Goal: Task Accomplishment & Management: Use online tool/utility

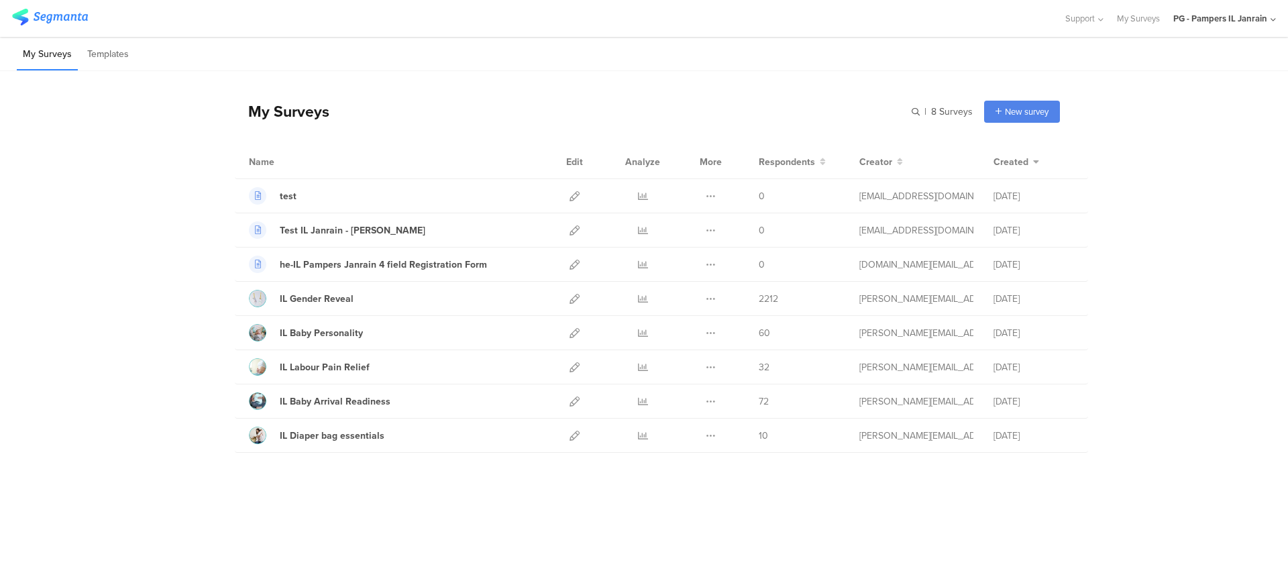
click at [1198, 11] on div "PG - Pampers IL Janrain" at bounding box center [1224, 18] width 103 height 37
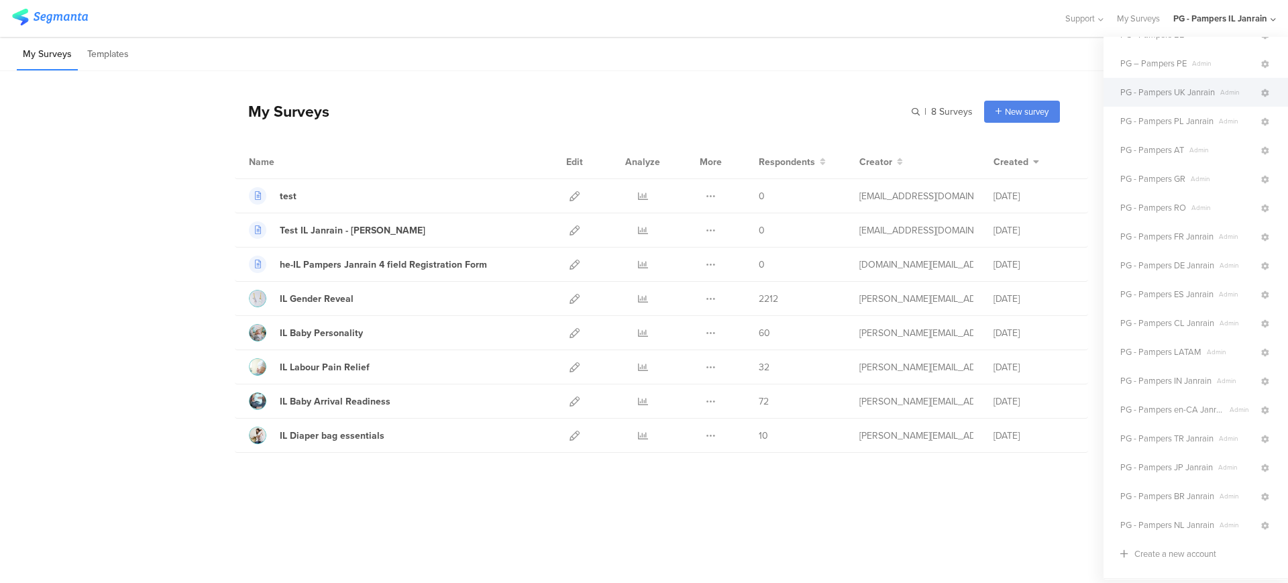
scroll to position [253, 0]
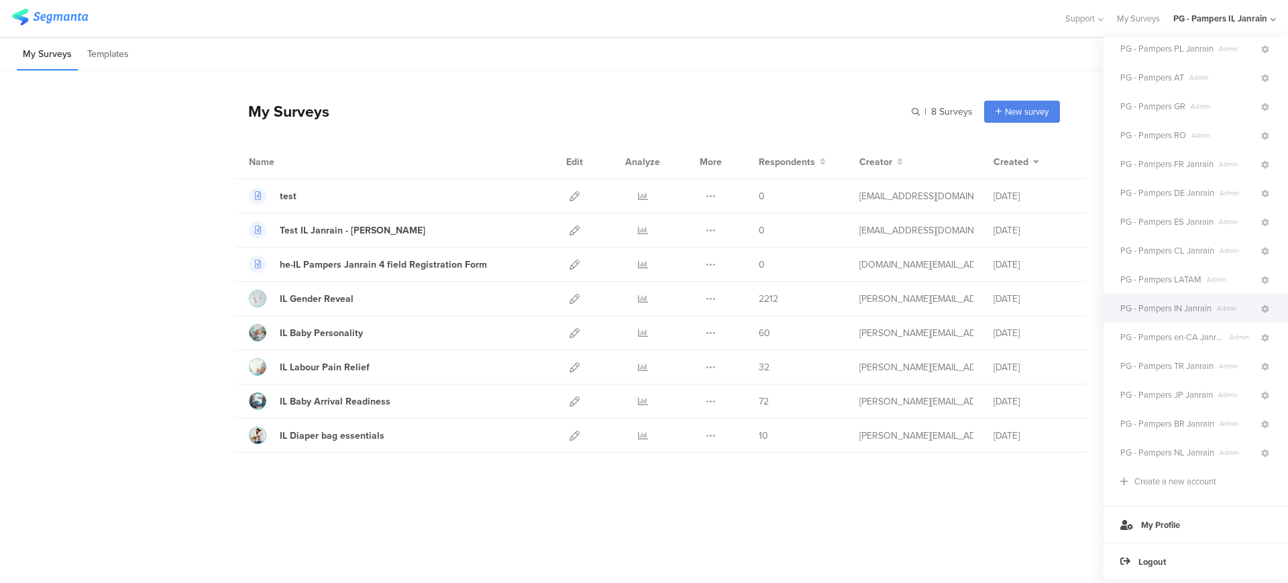
click at [1193, 302] on span "PG - Pampers IN Janrain" at bounding box center [1165, 308] width 91 height 13
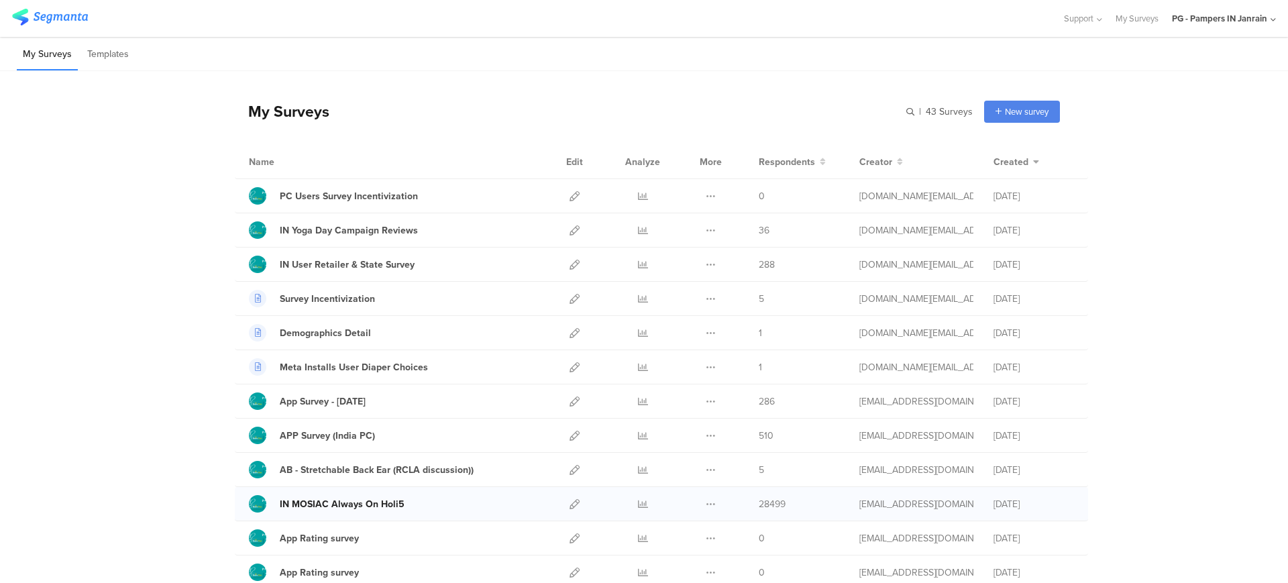
click at [364, 495] on link "IN MOSIAC Always On Holi5" at bounding box center [327, 503] width 156 height 17
click at [706, 505] on icon at bounding box center [711, 504] width 10 height 10
click at [571, 507] on icon at bounding box center [575, 504] width 10 height 10
click at [1216, 12] on div "PG - Pampers IN Janrain" at bounding box center [1219, 18] width 95 height 13
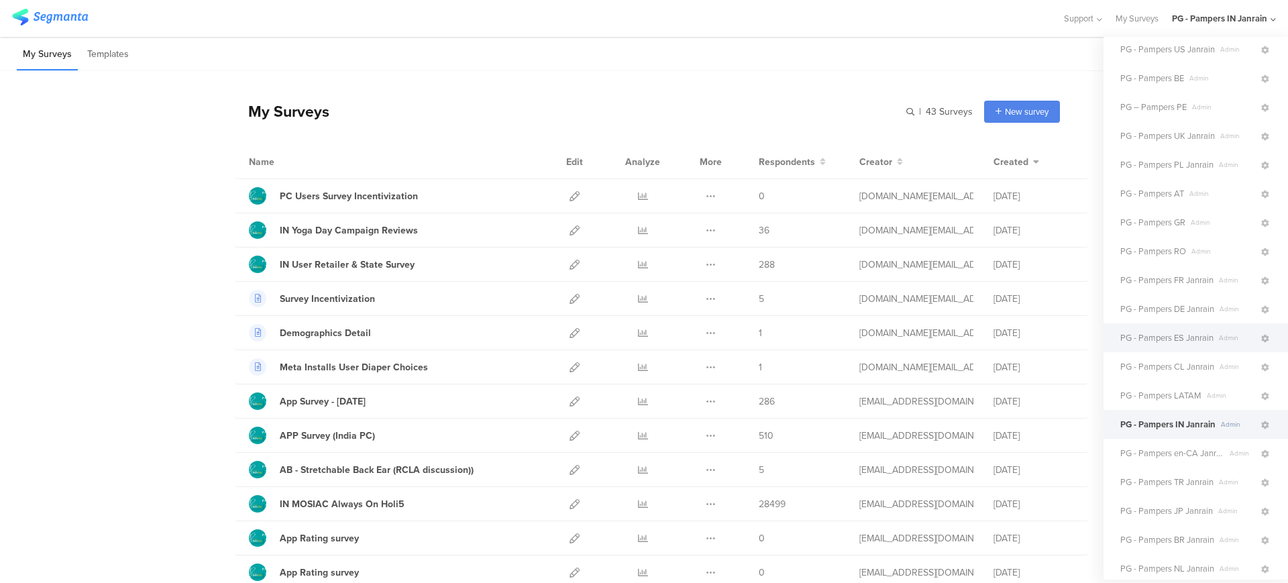
scroll to position [168, 0]
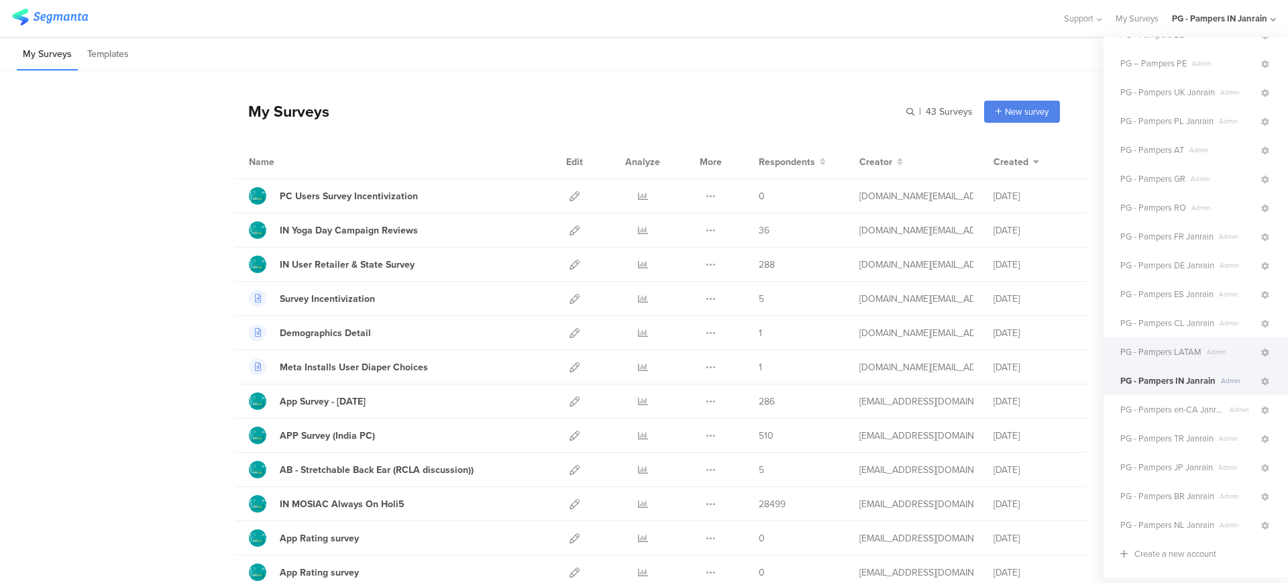
click at [1175, 348] on span "PG - Pampers LATAM" at bounding box center [1160, 352] width 81 height 13
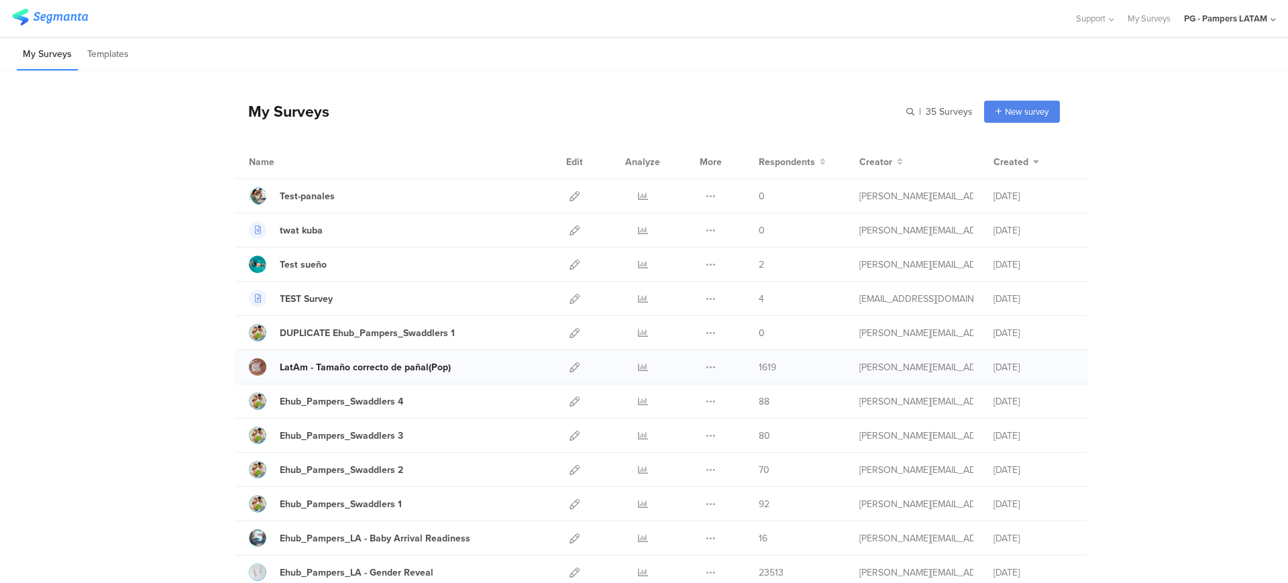
click at [412, 362] on div "LatAm - Tamaño correcto de pañal(Pop)" at bounding box center [365, 367] width 171 height 14
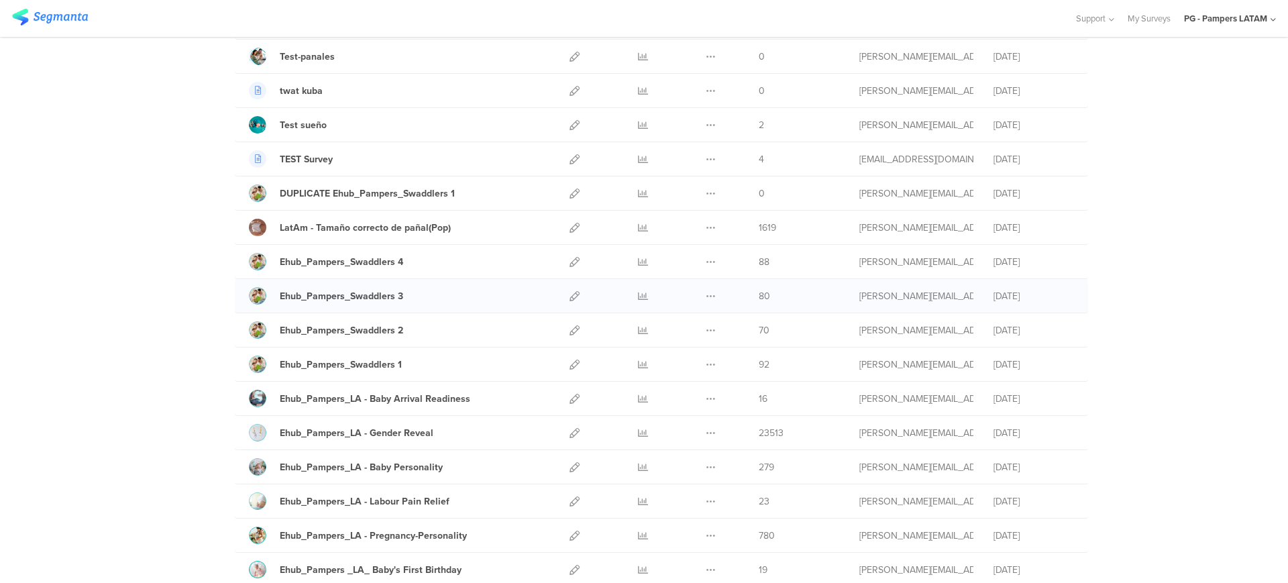
scroll to position [168, 0]
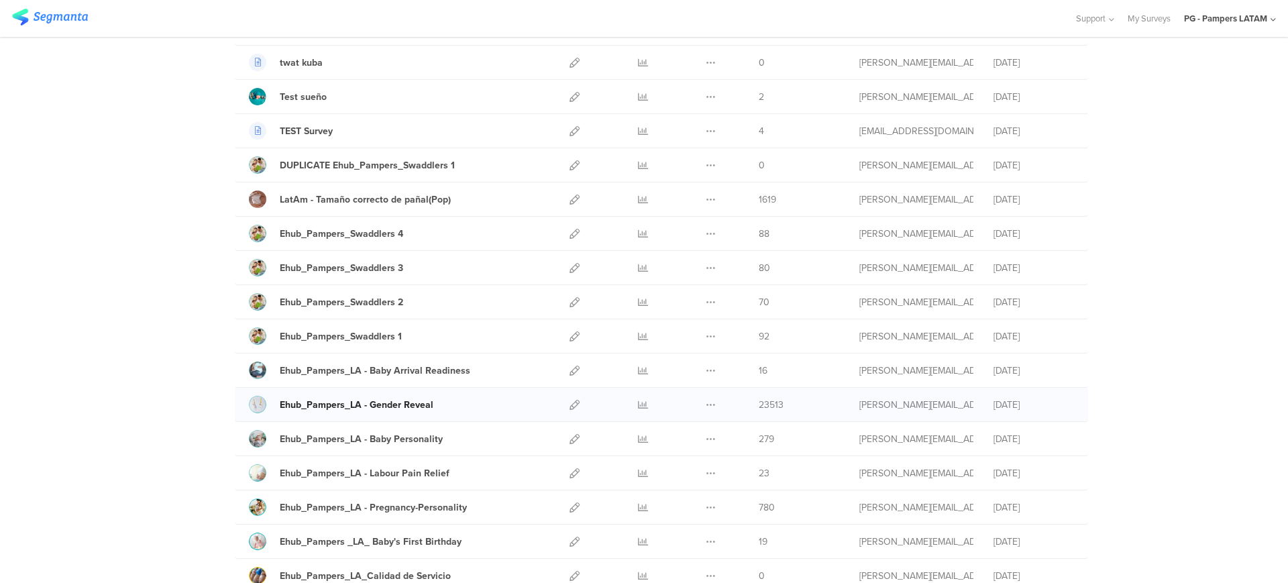
click at [381, 406] on div "Ehub_Pampers_LA - Gender Reveal" at bounding box center [357, 405] width 154 height 14
click at [403, 509] on div "Ehub_Pampers_LA - Pregnancy-Personality" at bounding box center [373, 507] width 187 height 14
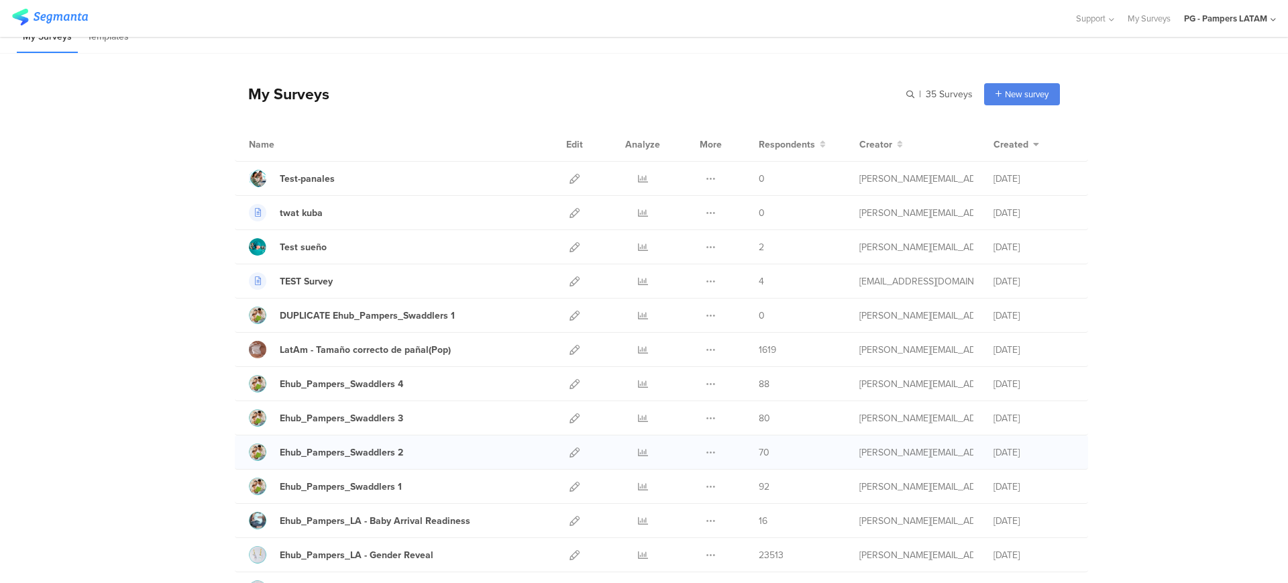
scroll to position [0, 0]
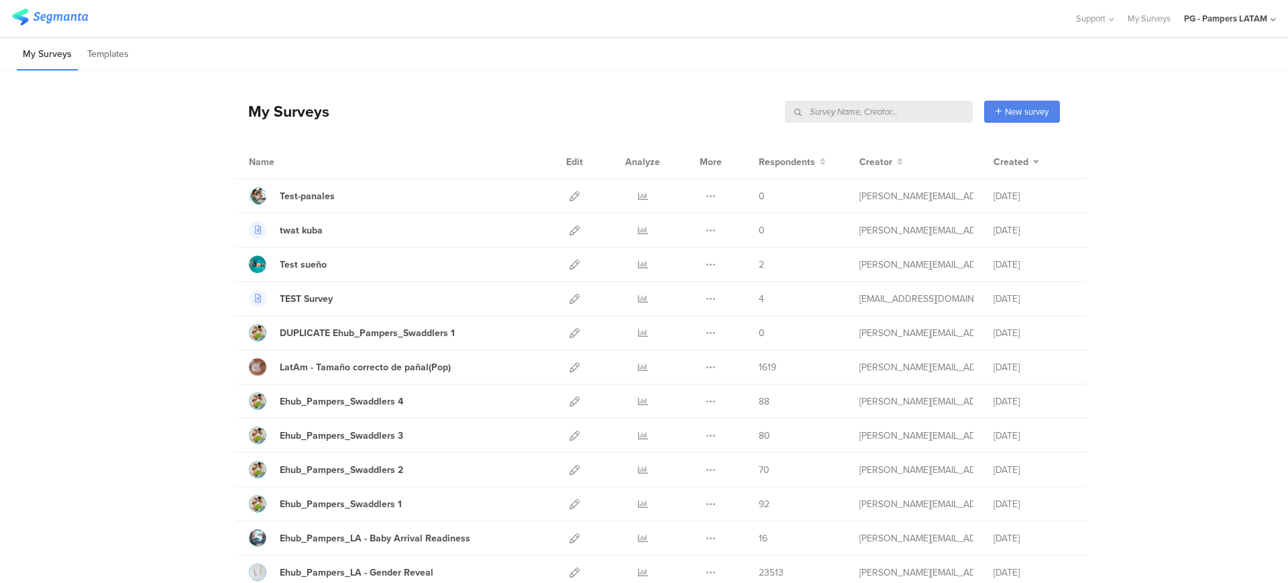
click at [908, 102] on input "text" at bounding box center [879, 112] width 188 height 22
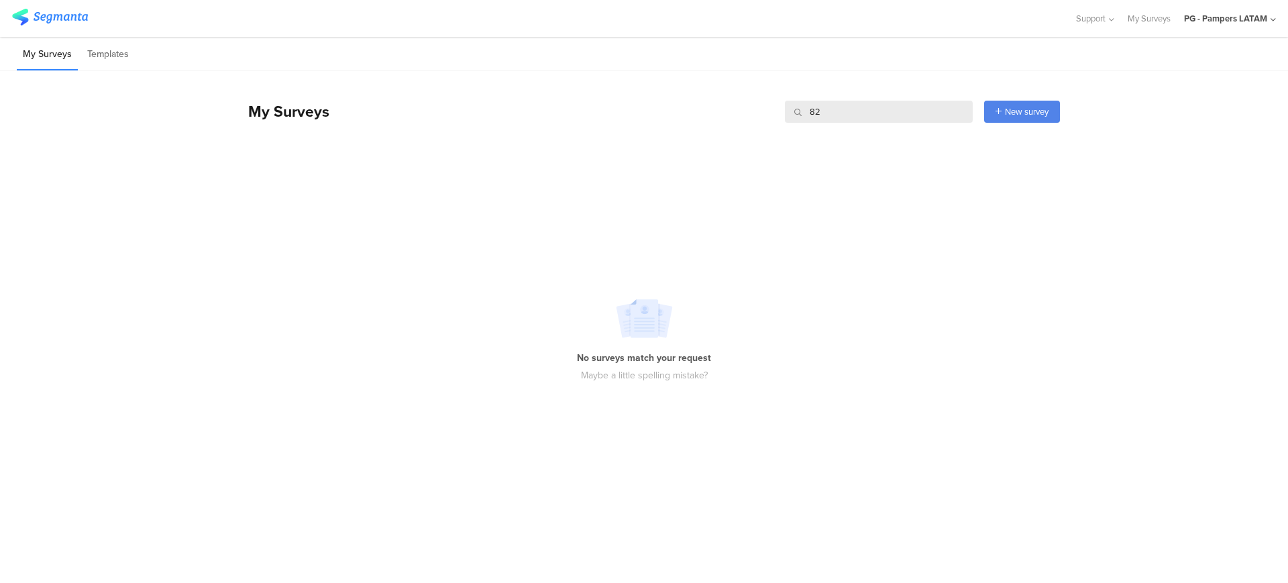
type input "8"
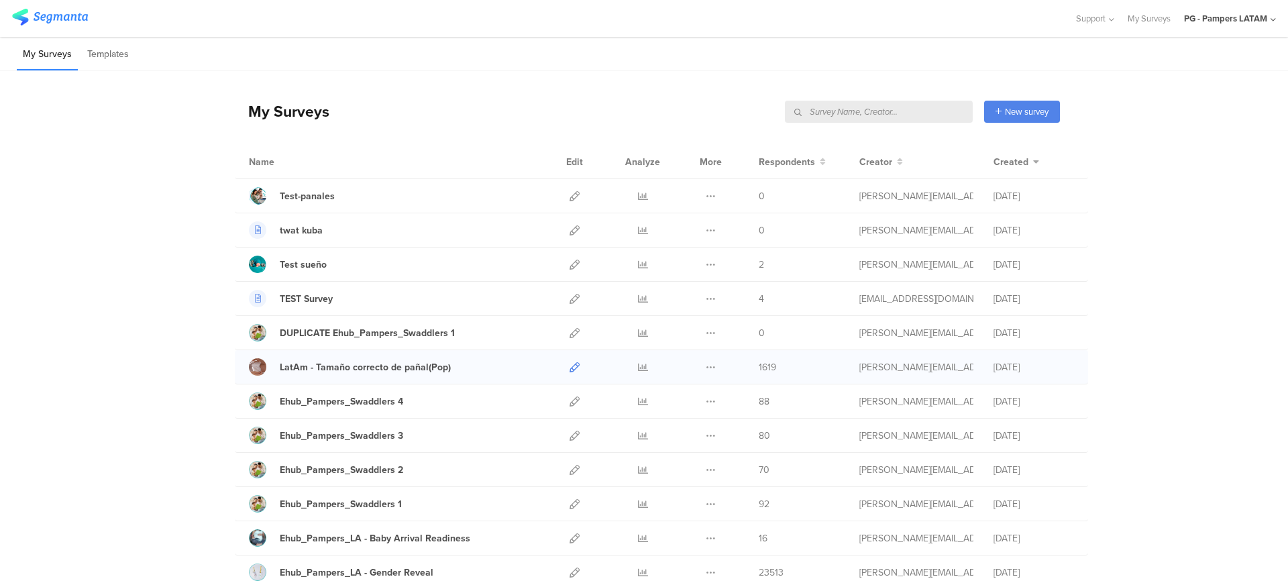
click at [570, 368] on icon at bounding box center [575, 367] width 10 height 10
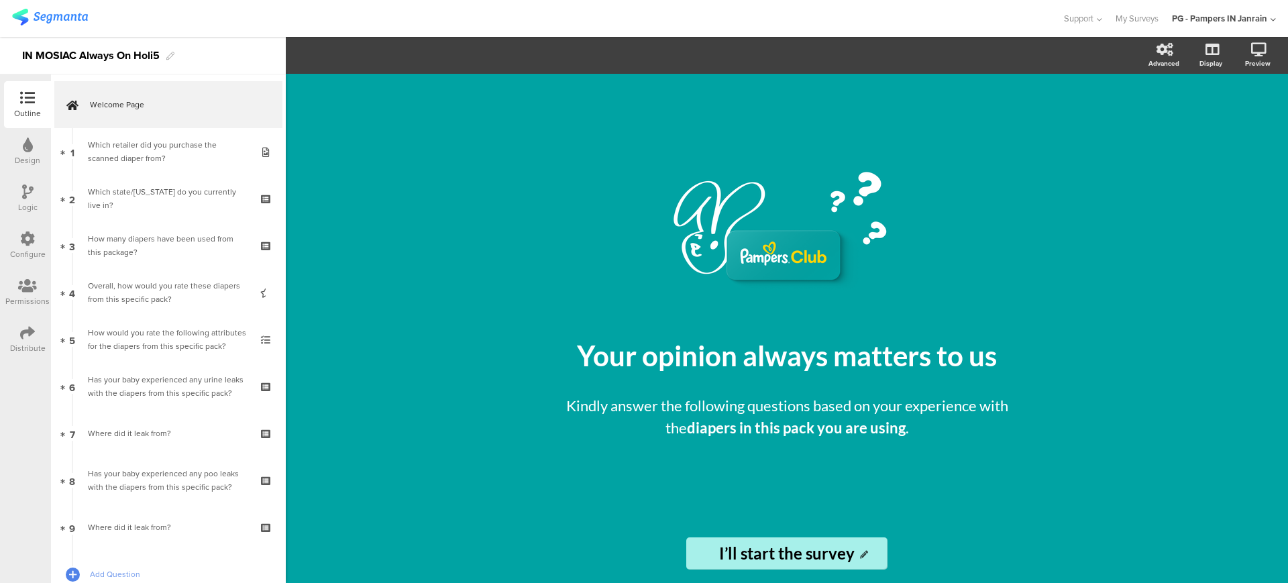
click at [15, 244] on div "Configure" at bounding box center [27, 245] width 47 height 47
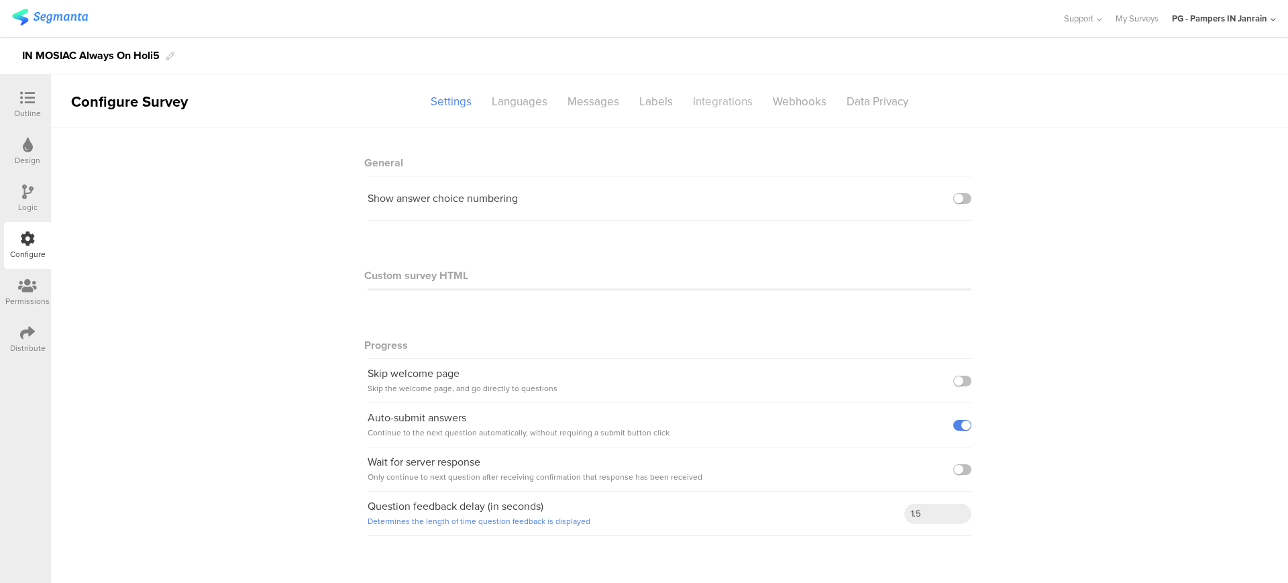
click at [720, 99] on div "Integrations" at bounding box center [723, 101] width 80 height 23
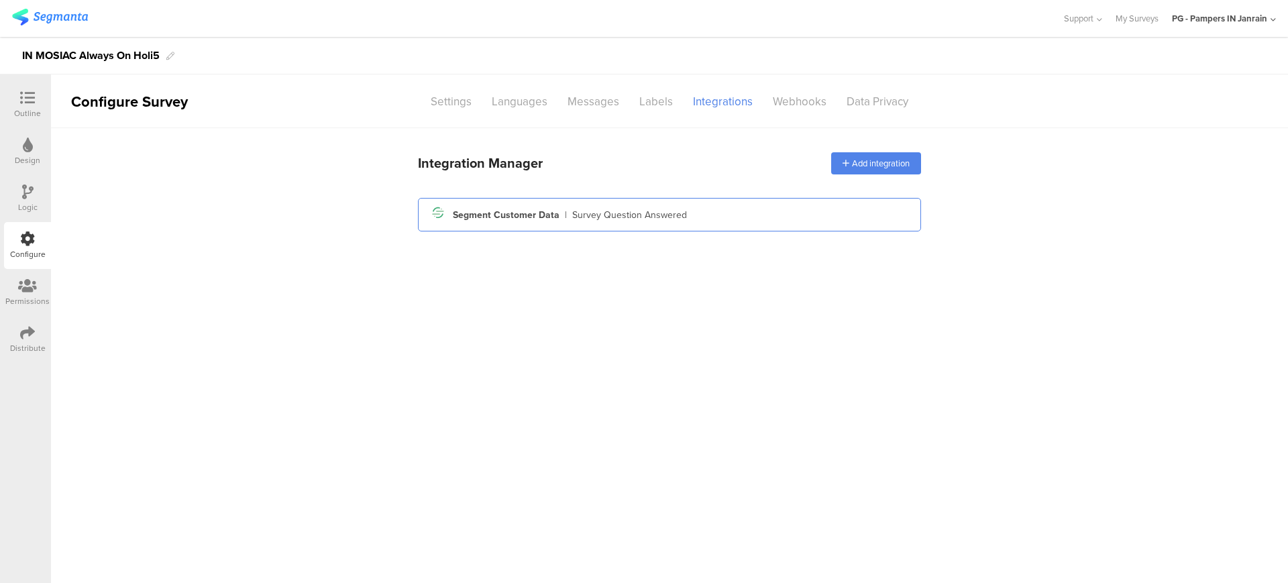
click at [662, 209] on div "Survey Question Answered" at bounding box center [629, 215] width 115 height 14
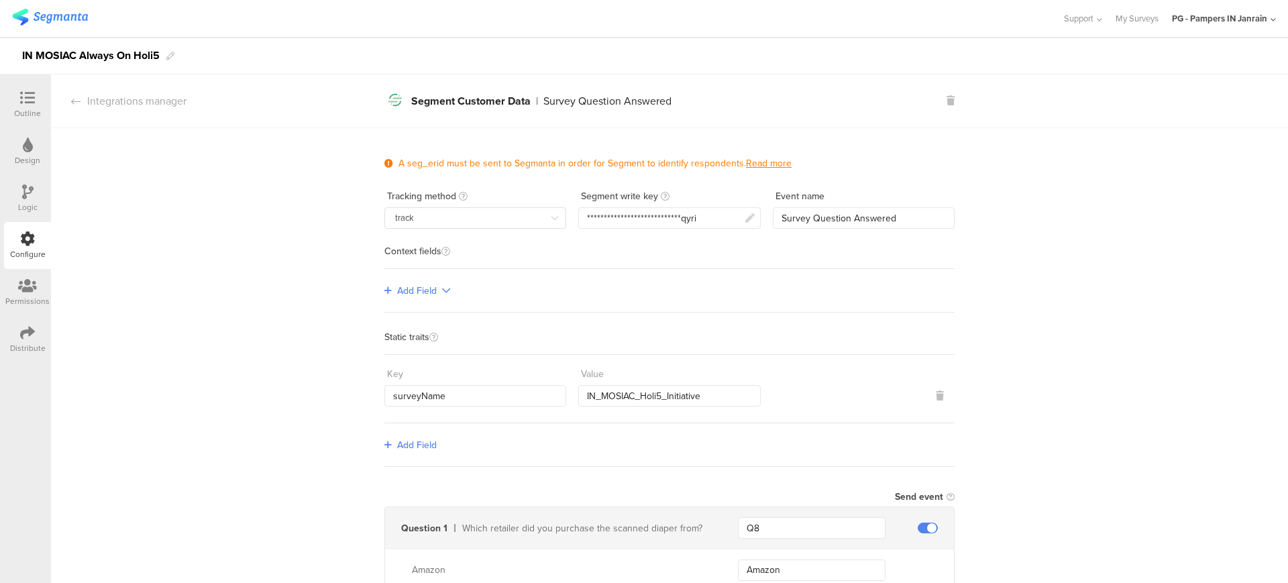
click at [403, 439] on span "Add Field" at bounding box center [417, 445] width 40 height 14
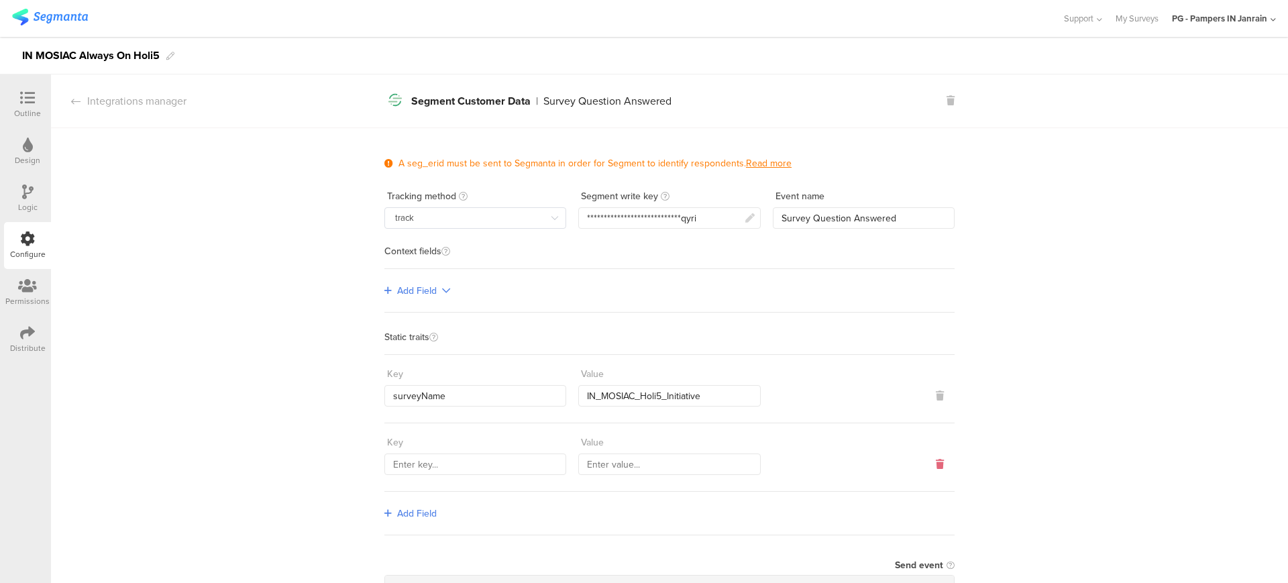
click at [936, 466] on icon at bounding box center [940, 464] width 8 height 9
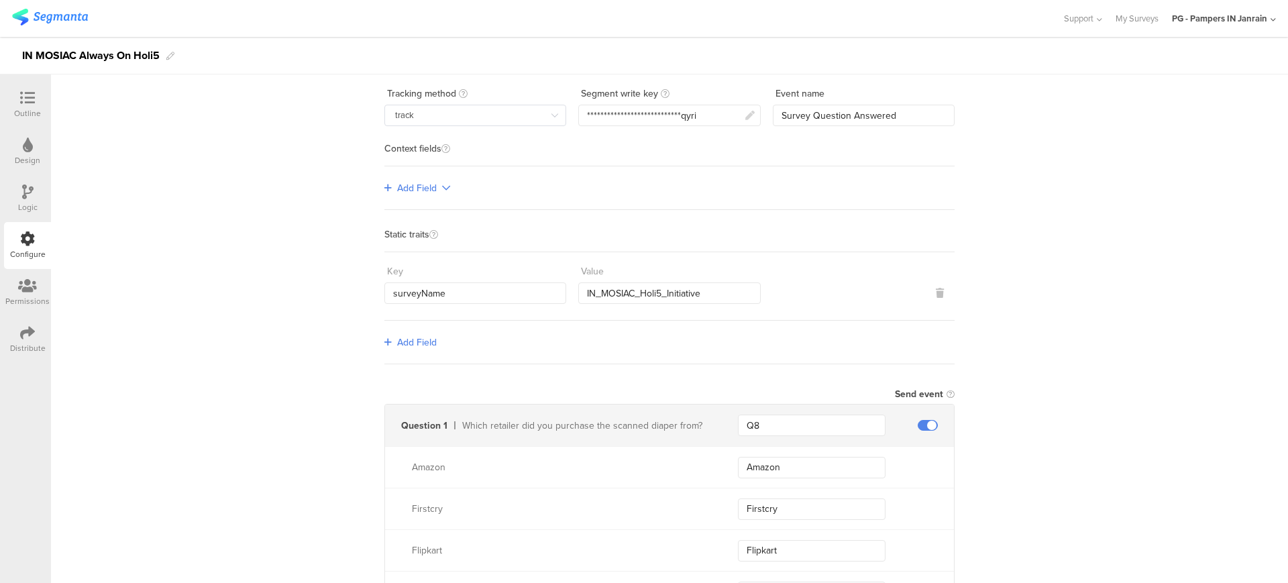
scroll to position [103, 0]
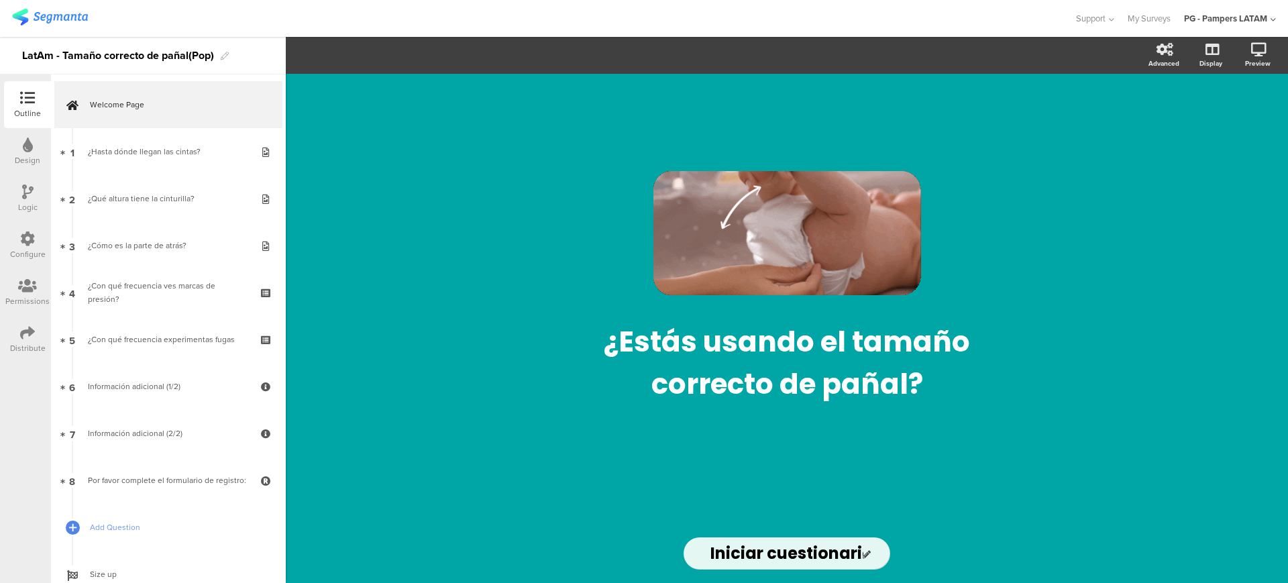
click at [22, 248] on div "Configure" at bounding box center [28, 254] width 36 height 12
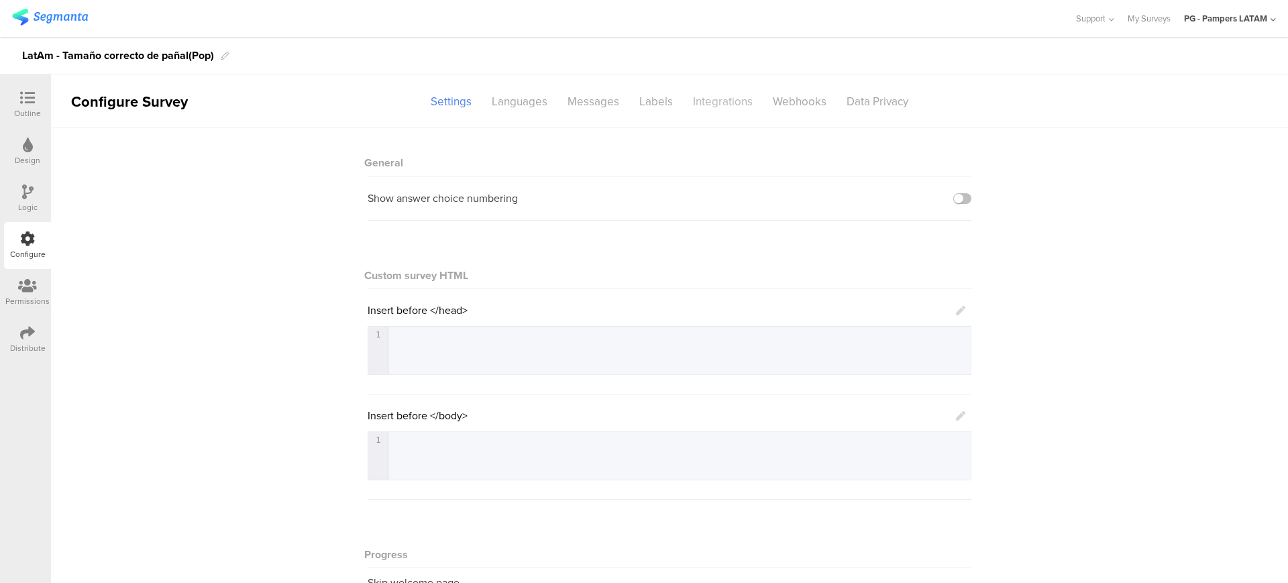
click at [695, 101] on div "Integrations" at bounding box center [723, 101] width 80 height 23
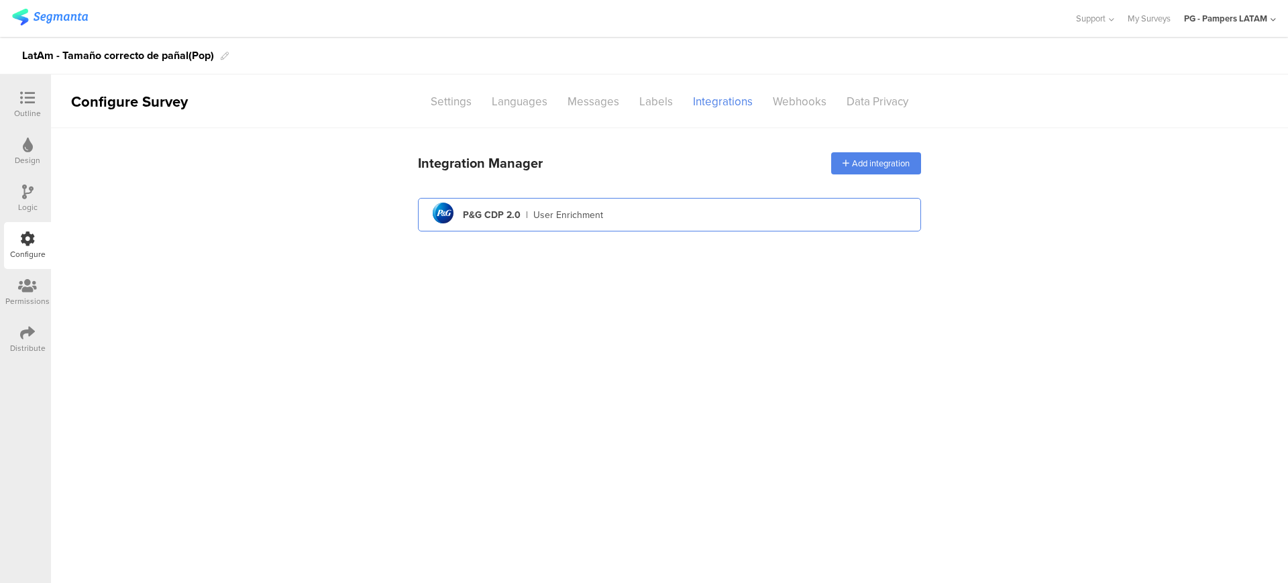
click at [474, 218] on div "P&G CDP 2.0" at bounding box center [492, 215] width 58 height 14
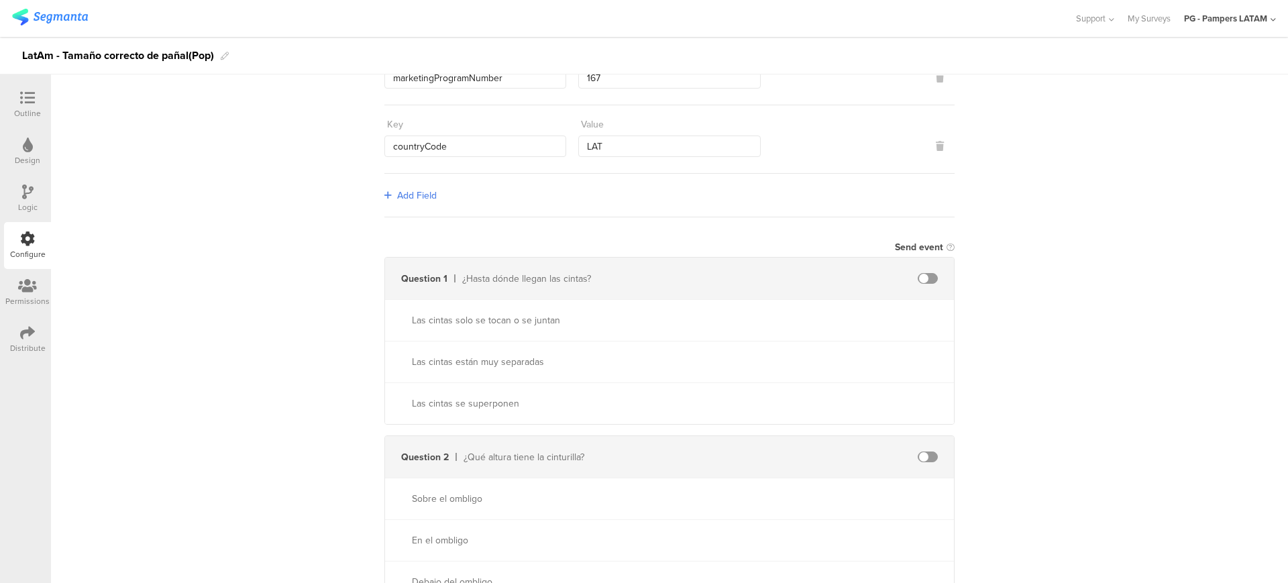
scroll to position [168, 0]
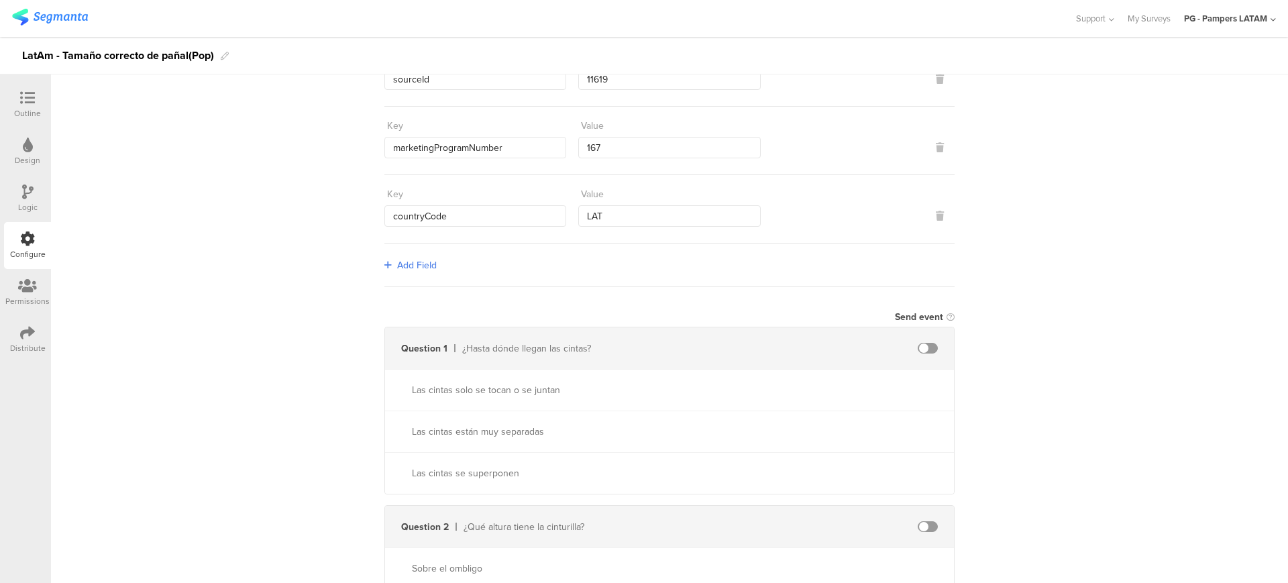
click at [918, 348] on span at bounding box center [928, 348] width 20 height 11
click at [920, 350] on span at bounding box center [928, 348] width 20 height 11
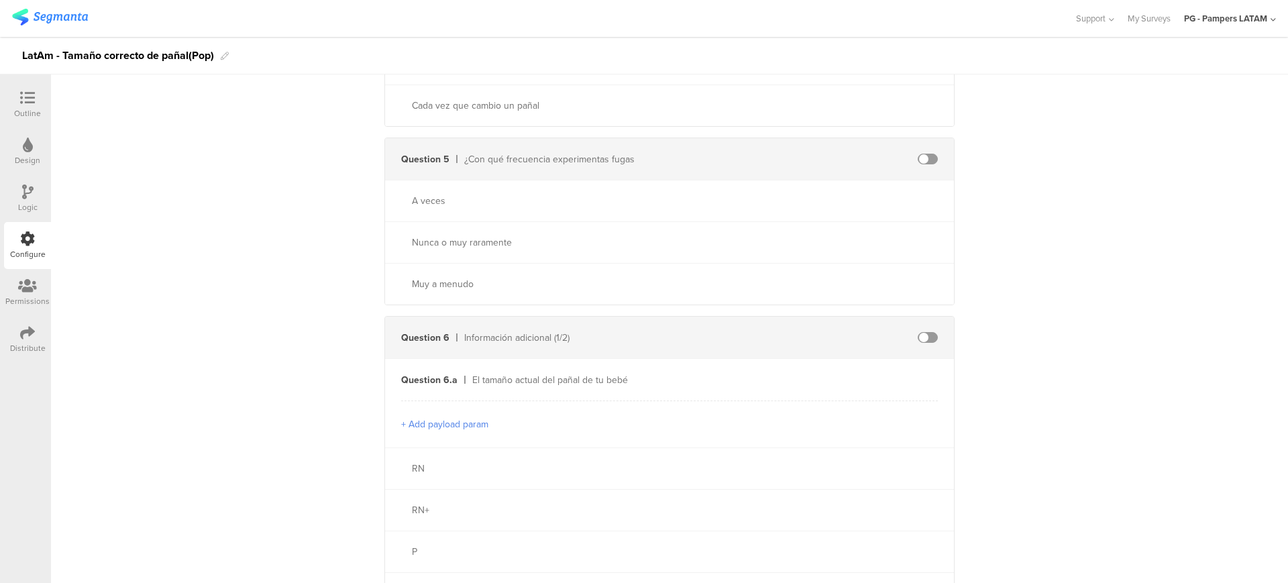
scroll to position [0, 0]
